Goal: Task Accomplishment & Management: Manage account settings

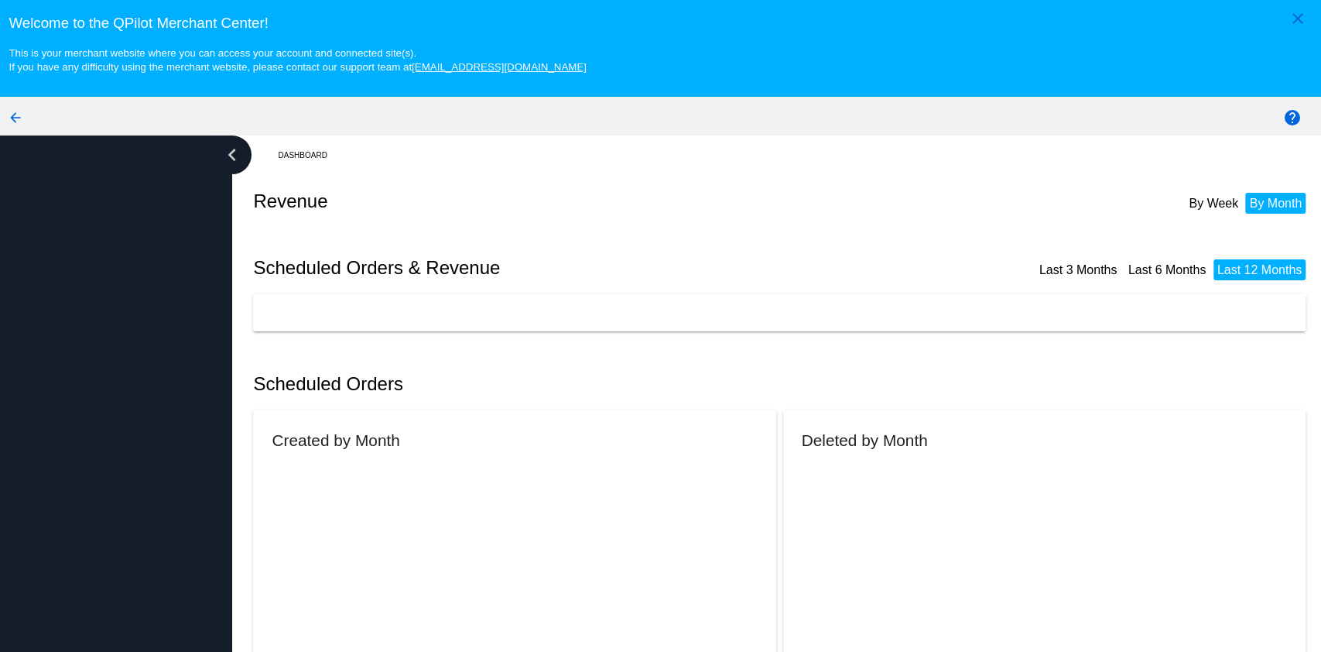
click at [228, 153] on icon "chevron_left" at bounding box center [232, 154] width 25 height 25
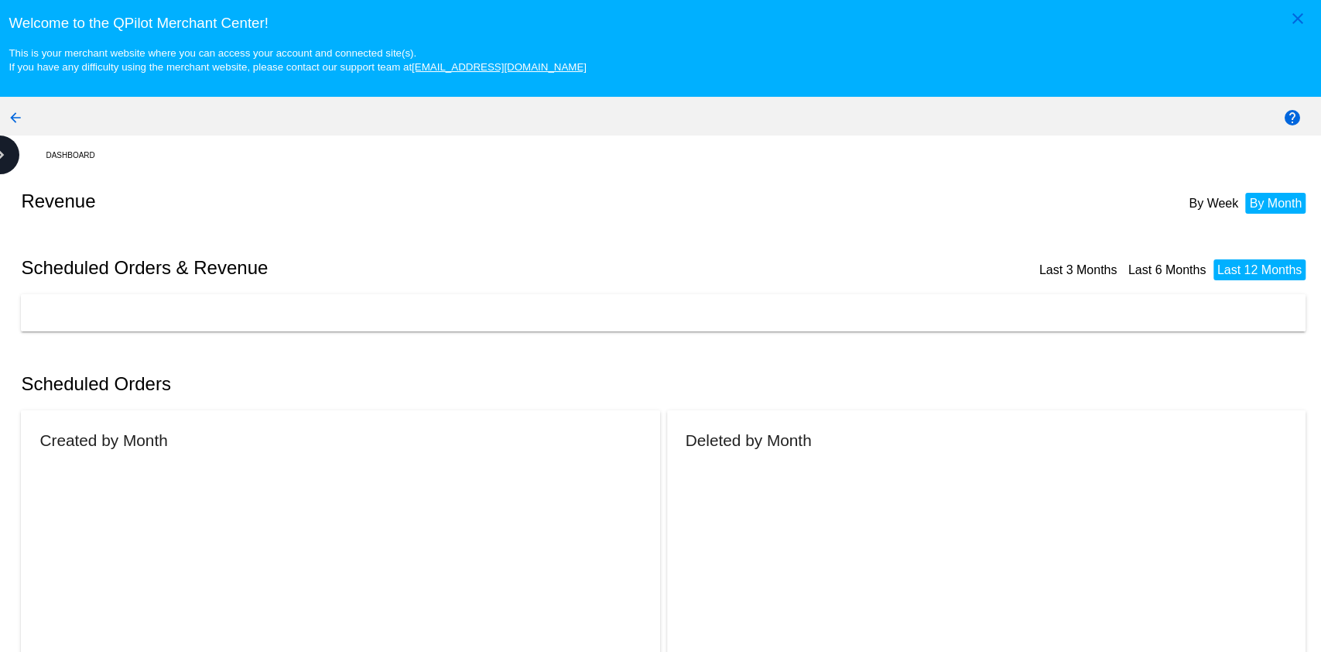
click at [158, 262] on h2 "Scheduled Orders & Revenue" at bounding box center [343, 268] width 645 height 22
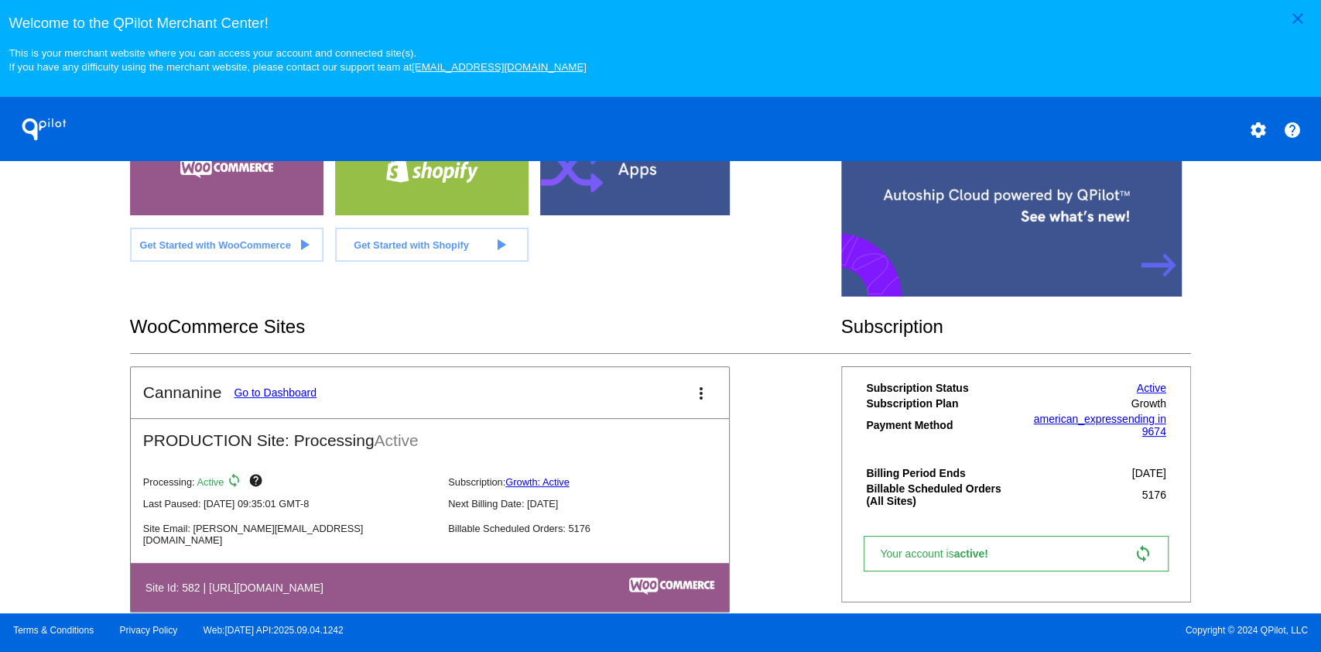
scroll to position [377, 0]
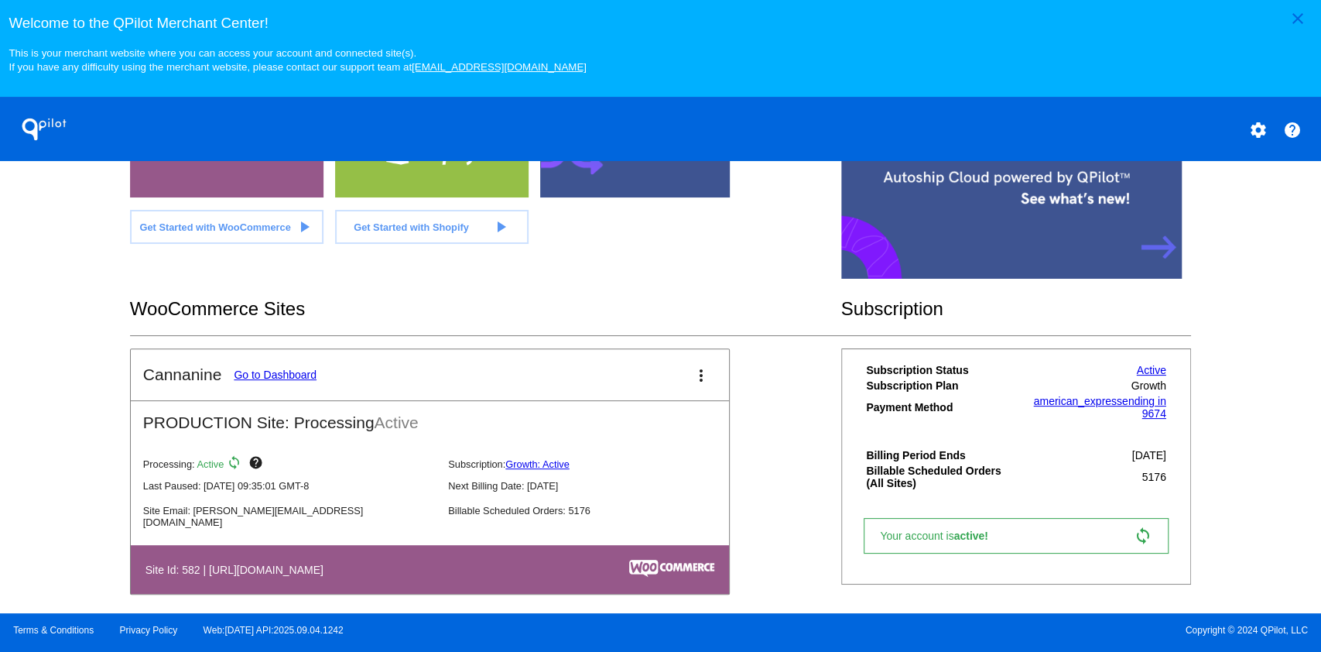
click at [297, 372] on link "Go to Dashboard" at bounding box center [275, 374] width 83 height 12
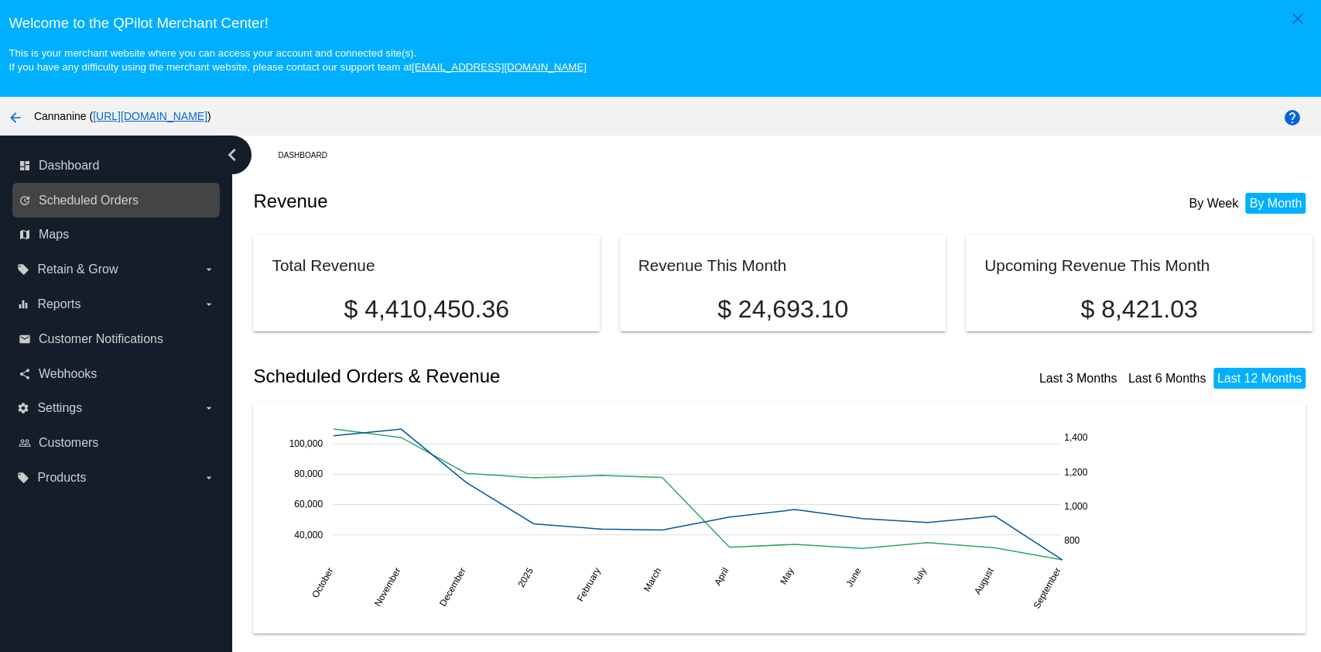
click at [109, 208] on link "update Scheduled Orders" at bounding box center [117, 200] width 197 height 25
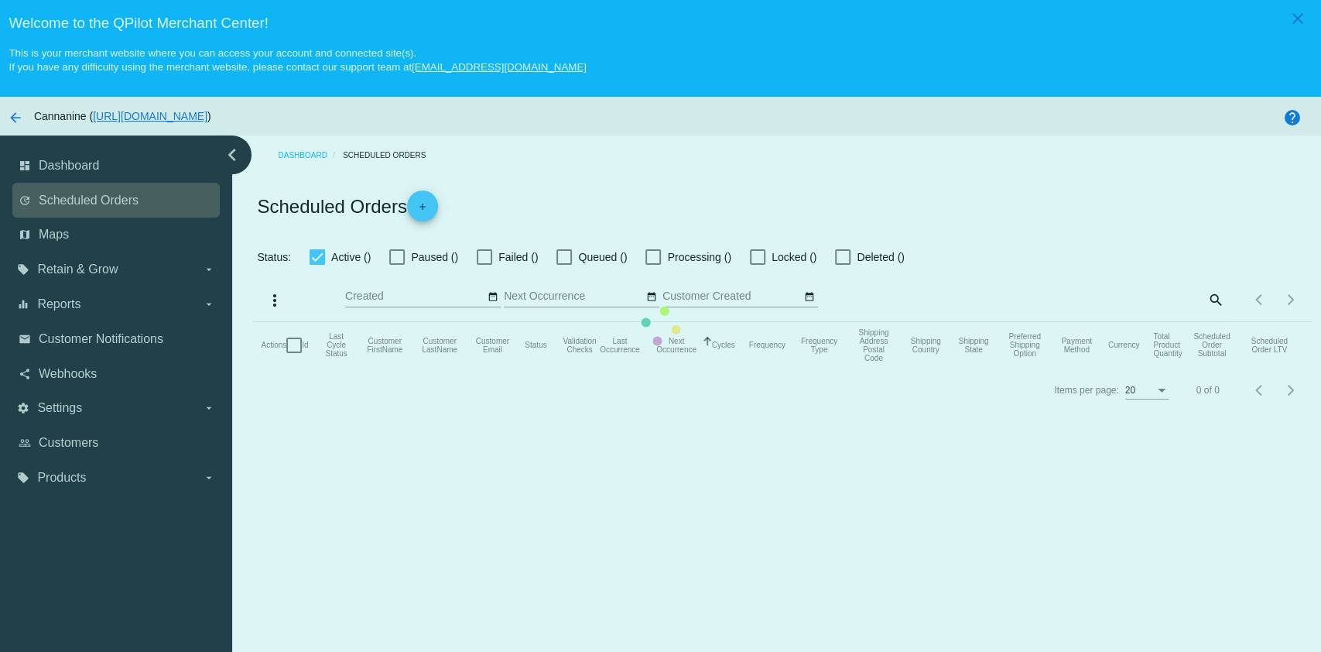
checkbox input "true"
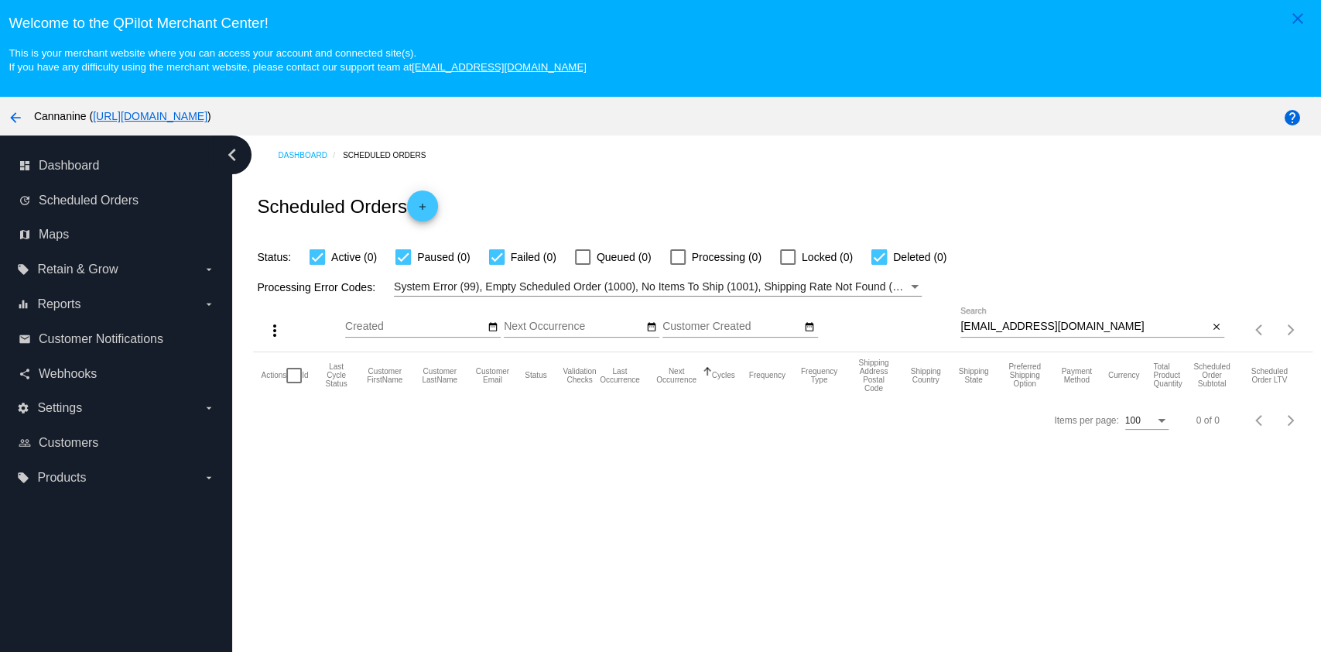
click at [1139, 327] on input "[EMAIL_ADDRESS][DOMAIN_NAME]" at bounding box center [1084, 326] width 248 height 12
click at [1138, 327] on input "[EMAIL_ADDRESS][DOMAIN_NAME]" at bounding box center [1084, 326] width 248 height 12
paste input "saskroback"
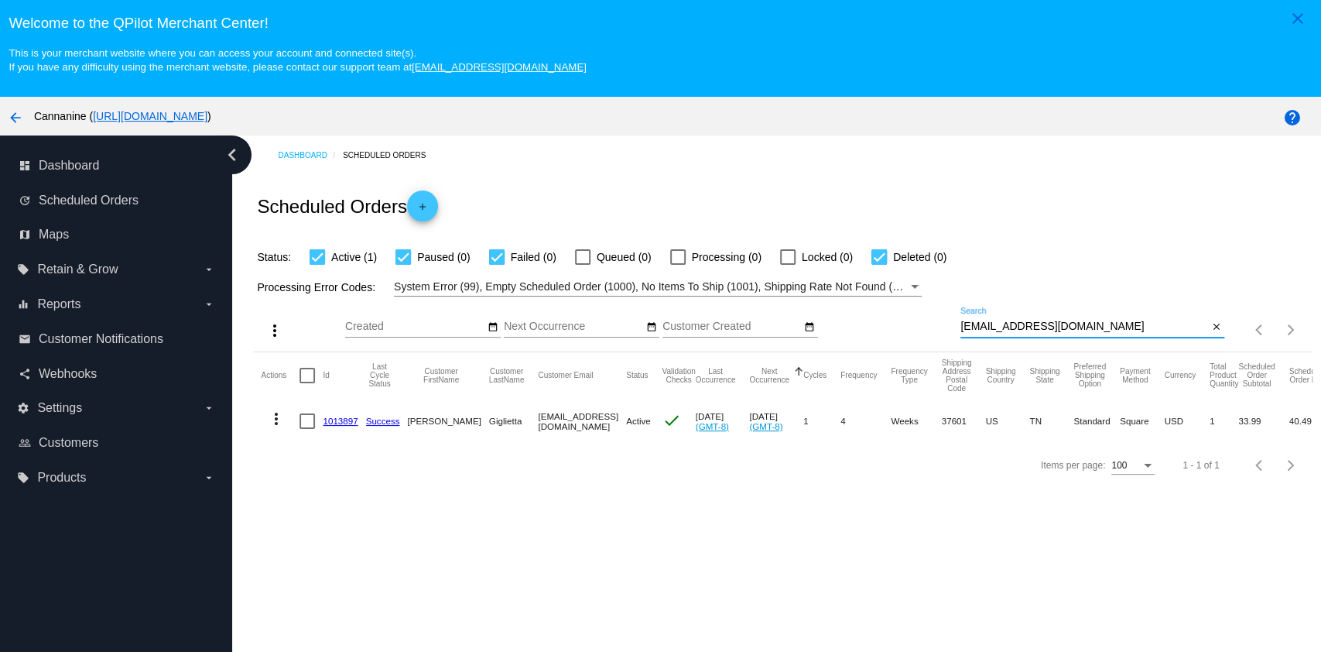
click at [1127, 313] on div "[EMAIL_ADDRESS][DOMAIN_NAME] Search" at bounding box center [1084, 322] width 248 height 30
click at [1121, 330] on input "[EMAIL_ADDRESS][DOMAIN_NAME]" at bounding box center [1084, 326] width 248 height 12
paste input "1013897"
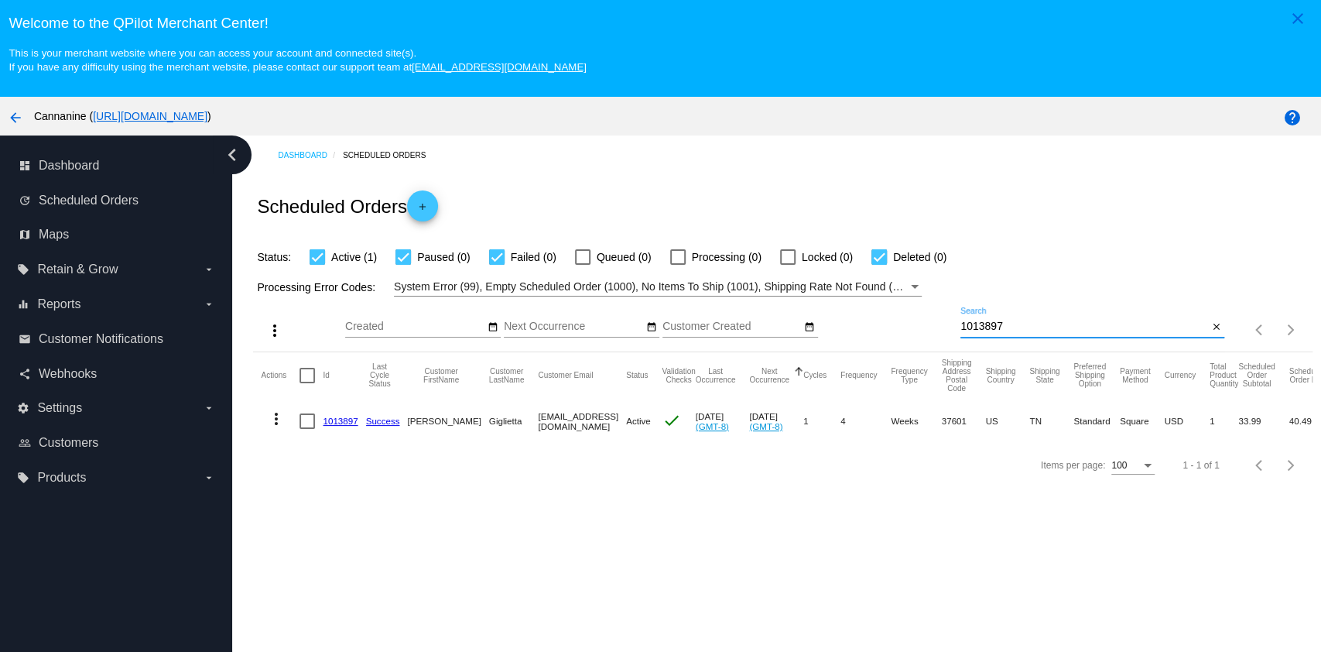
type input "1013897"
click at [269, 412] on mat-icon "more_vert" at bounding box center [276, 418] width 19 height 19
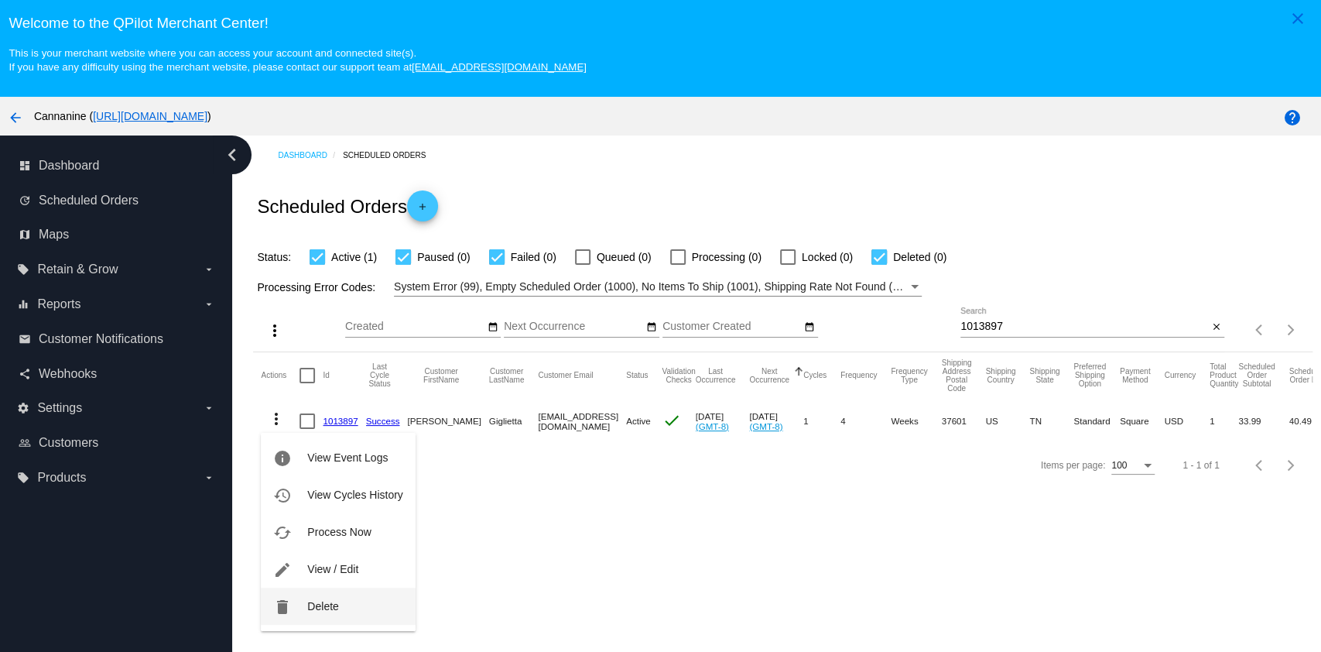
click at [297, 602] on button "delete Delete" at bounding box center [338, 605] width 154 height 37
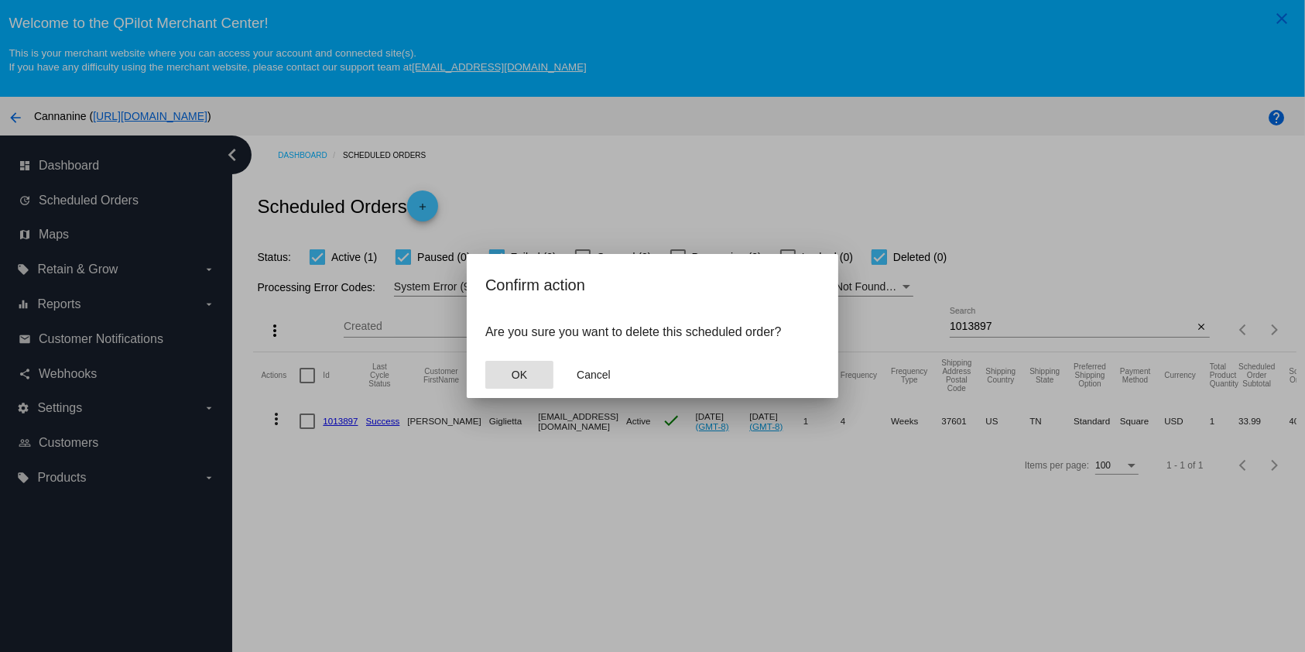
click at [526, 378] on span "OK" at bounding box center [519, 374] width 15 height 12
